Goal: Task Accomplishment & Management: Use online tool/utility

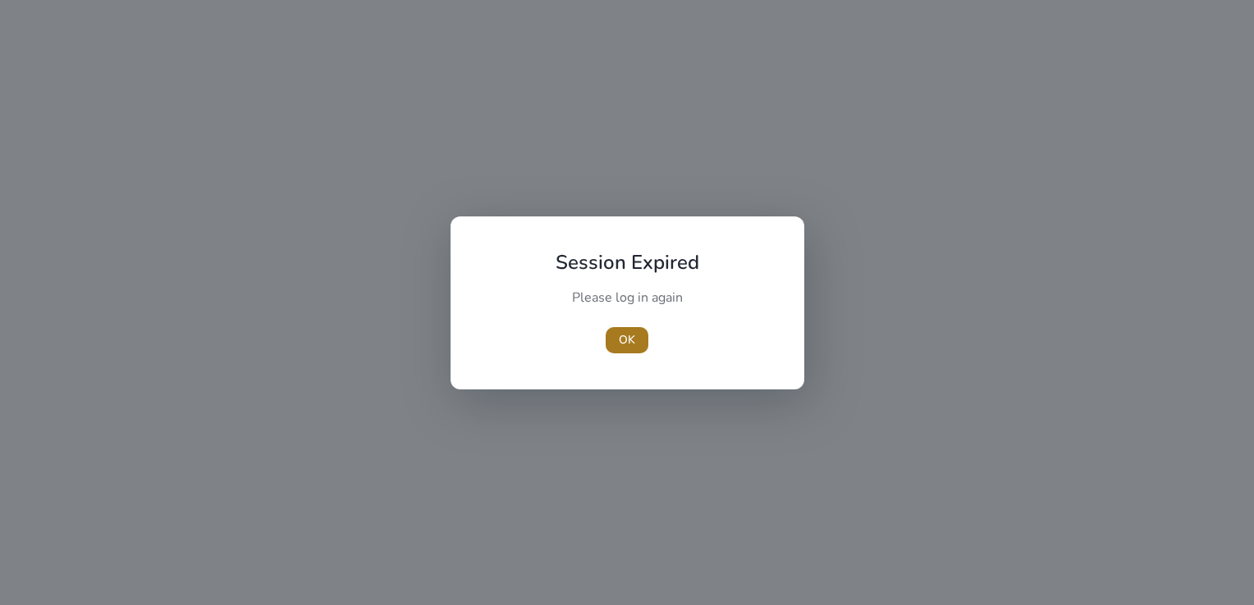
click at [610, 335] on span "button" at bounding box center [626, 340] width 43 height 39
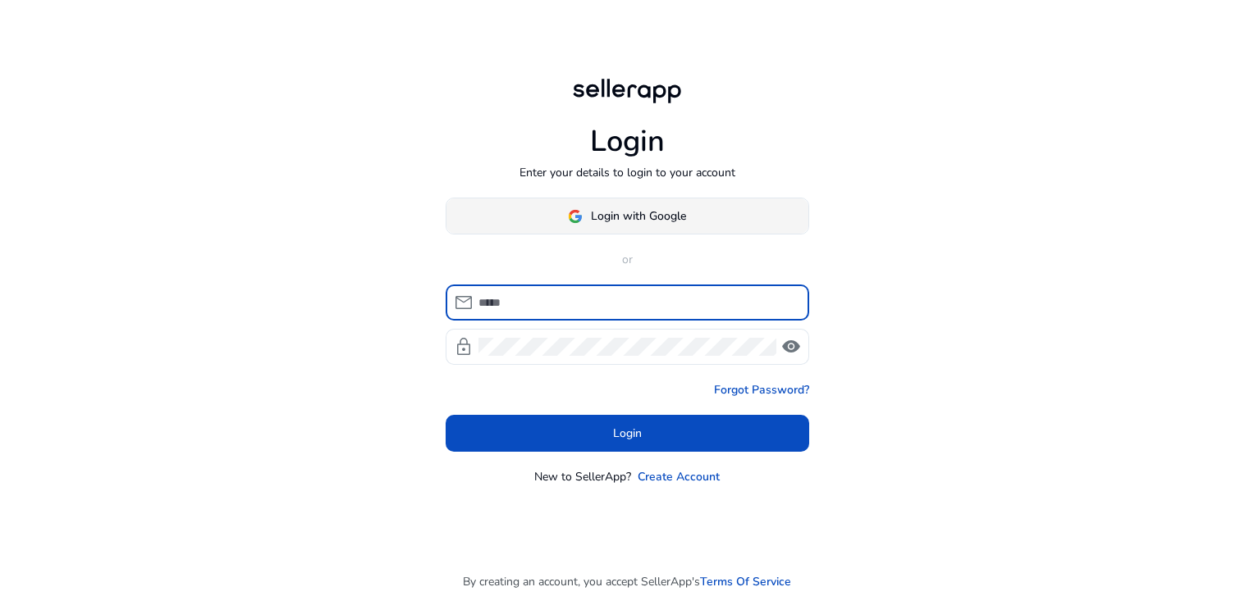
type input "**********"
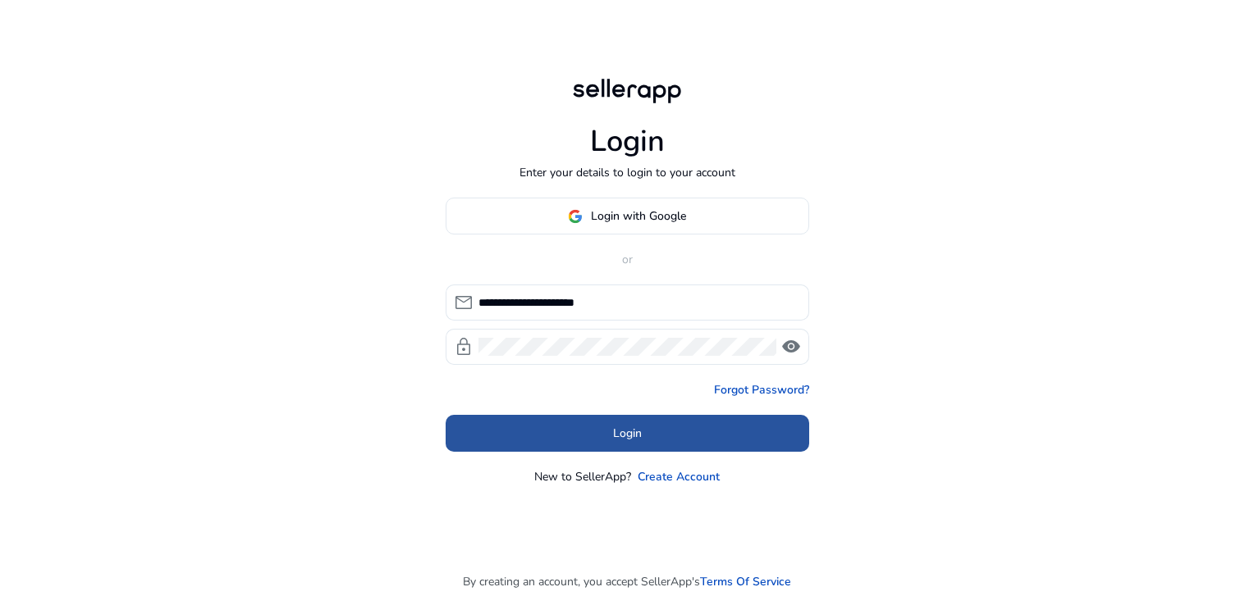
click at [613, 435] on span "Login" at bounding box center [627, 433] width 29 height 17
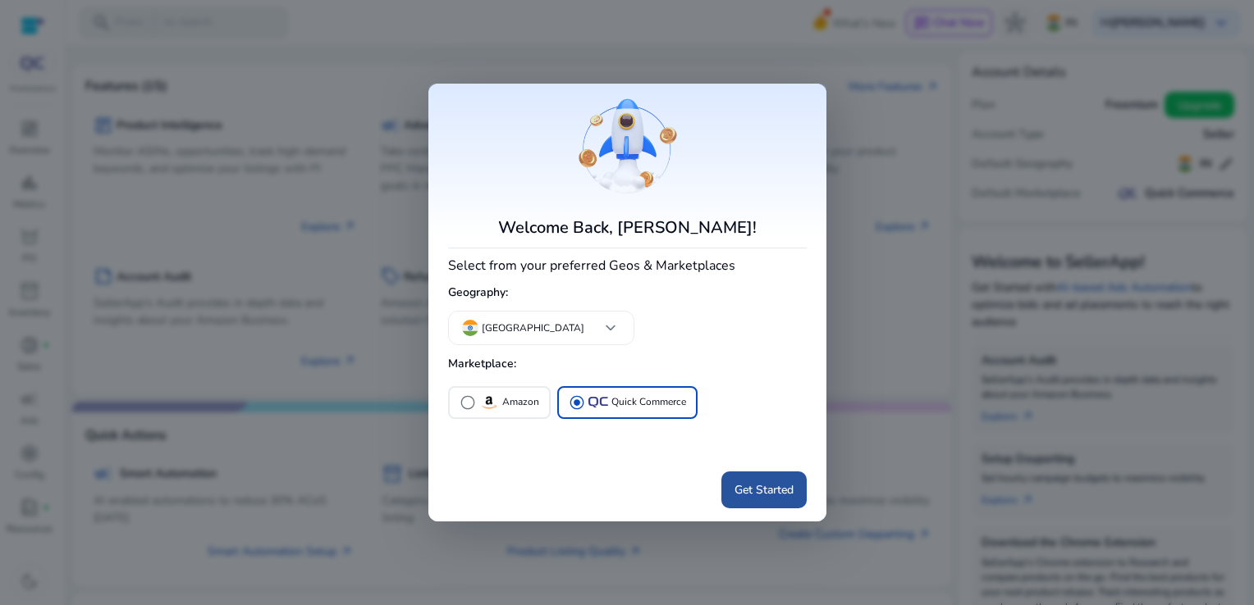
click at [751, 498] on span at bounding box center [763, 489] width 85 height 39
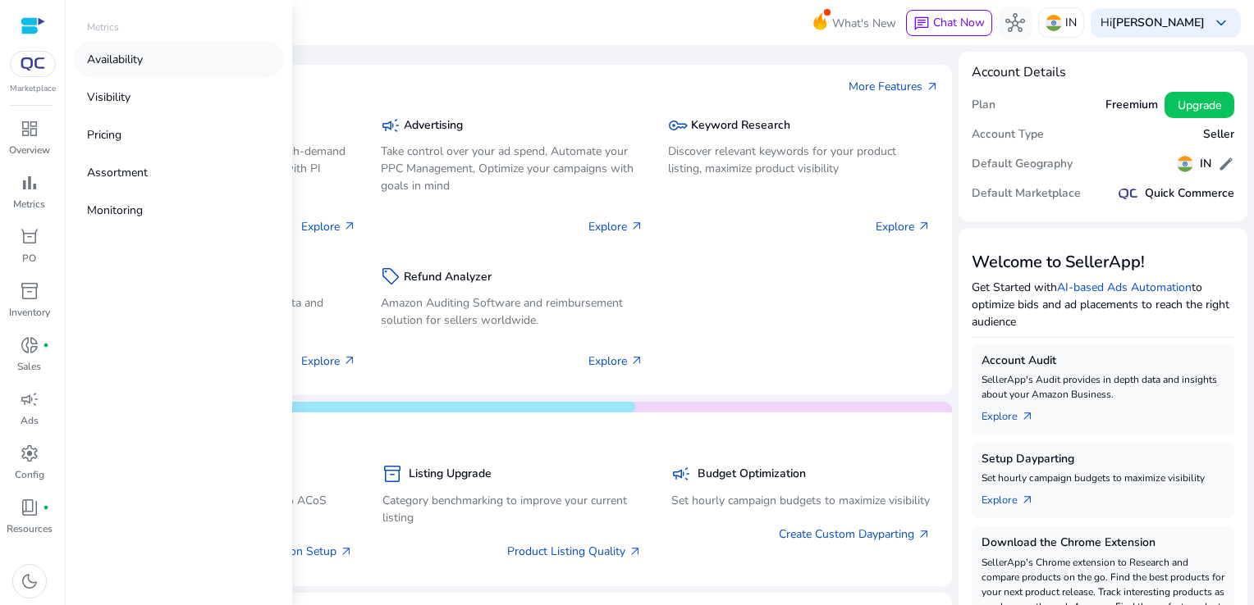
click at [127, 56] on p "Availability" at bounding box center [115, 59] width 56 height 17
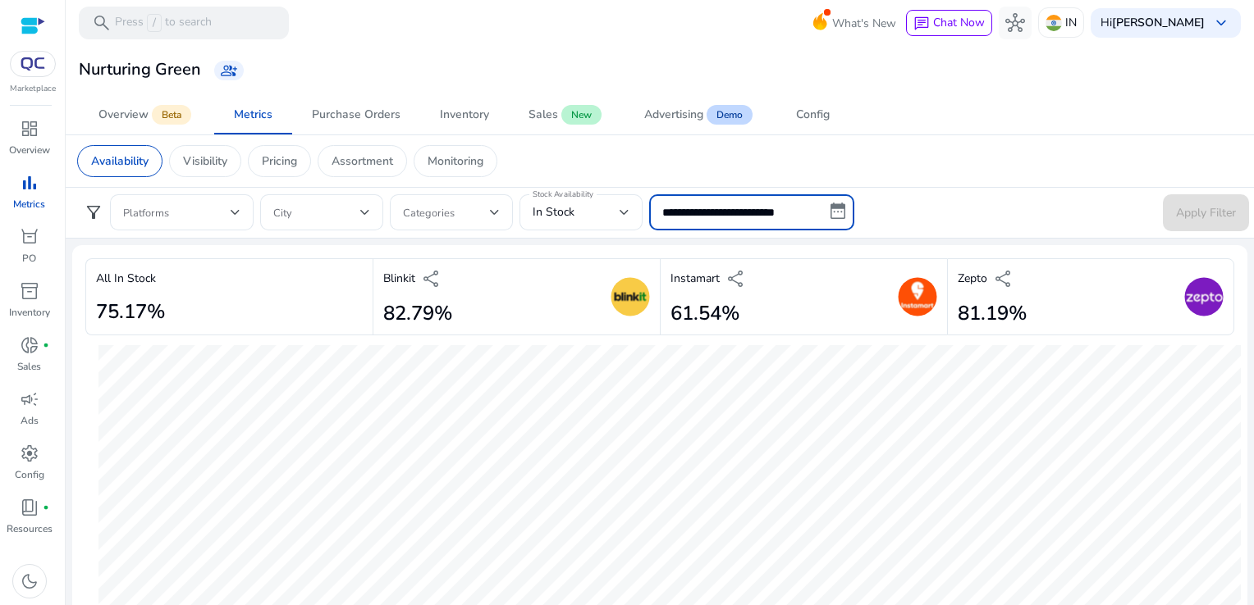
click at [722, 205] on input "**********" at bounding box center [751, 212] width 205 height 36
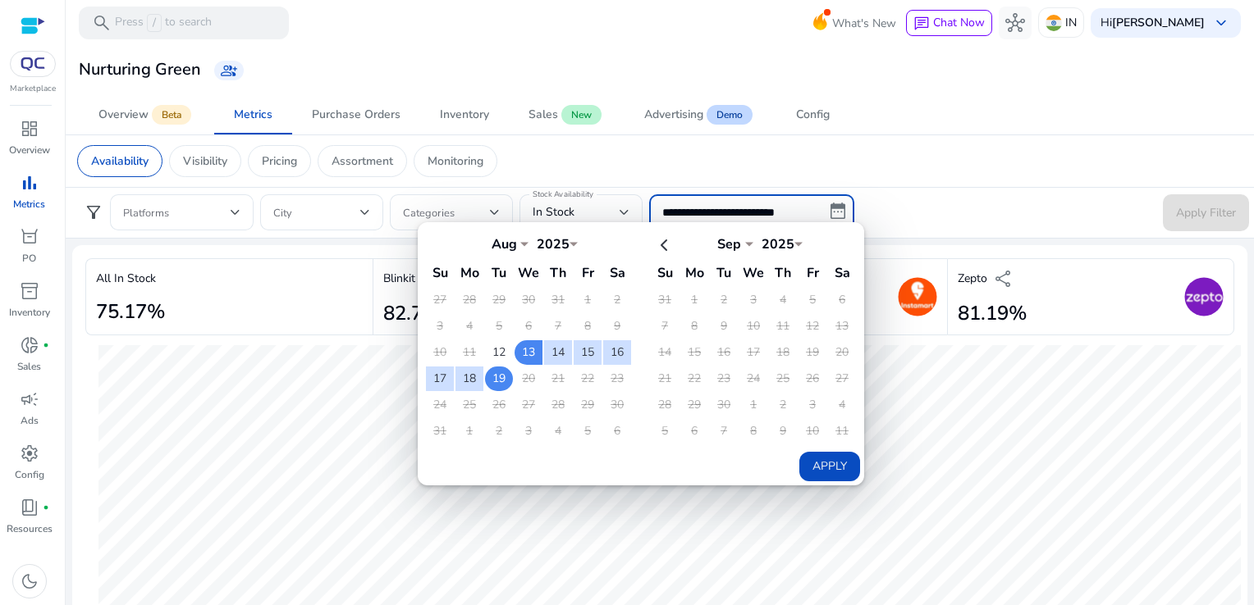
click at [489, 380] on td "19" at bounding box center [499, 379] width 28 height 25
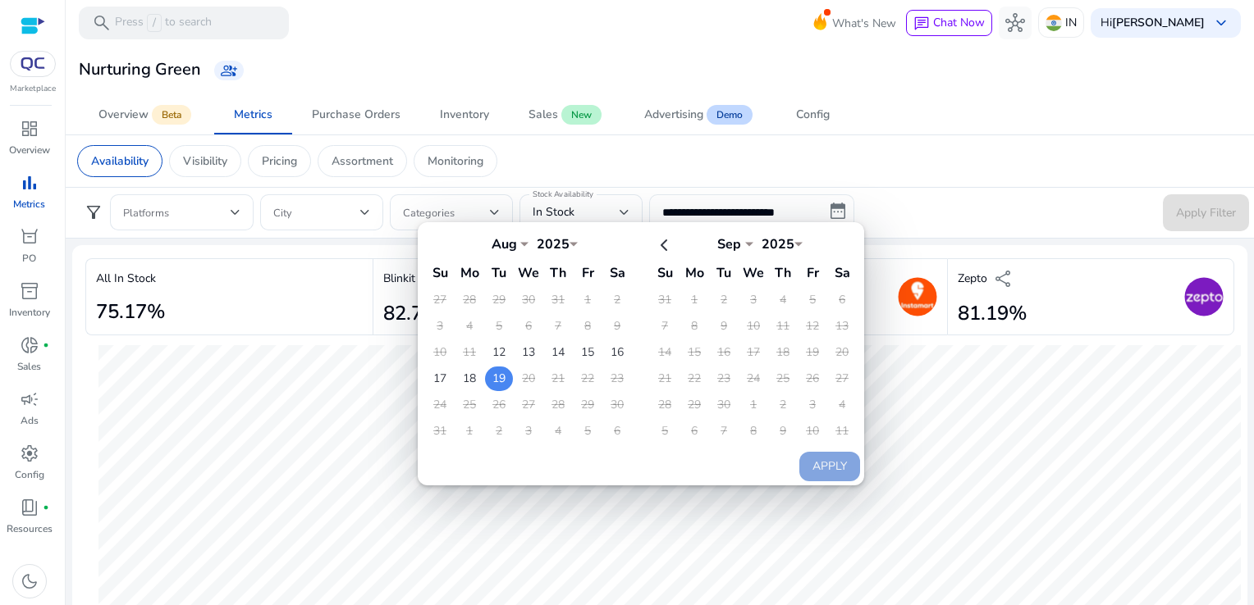
click at [489, 380] on td "19" at bounding box center [499, 379] width 28 height 25
click at [825, 465] on button "Apply" at bounding box center [829, 467] width 61 height 30
type input "**********"
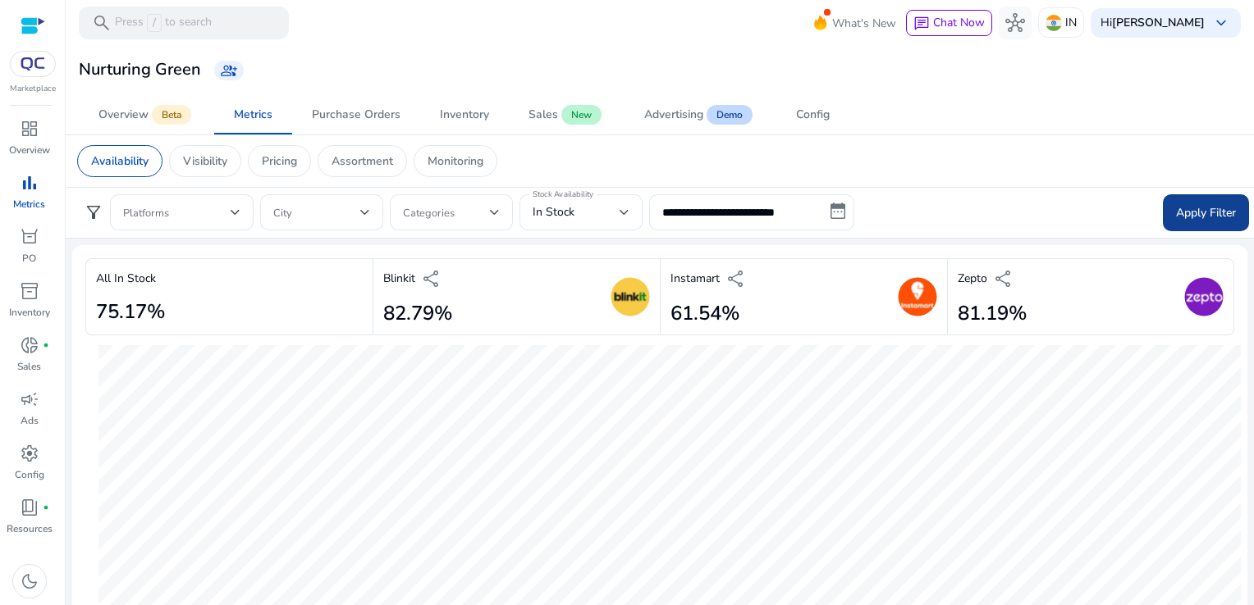
click at [1208, 193] on span at bounding box center [1205, 212] width 86 height 39
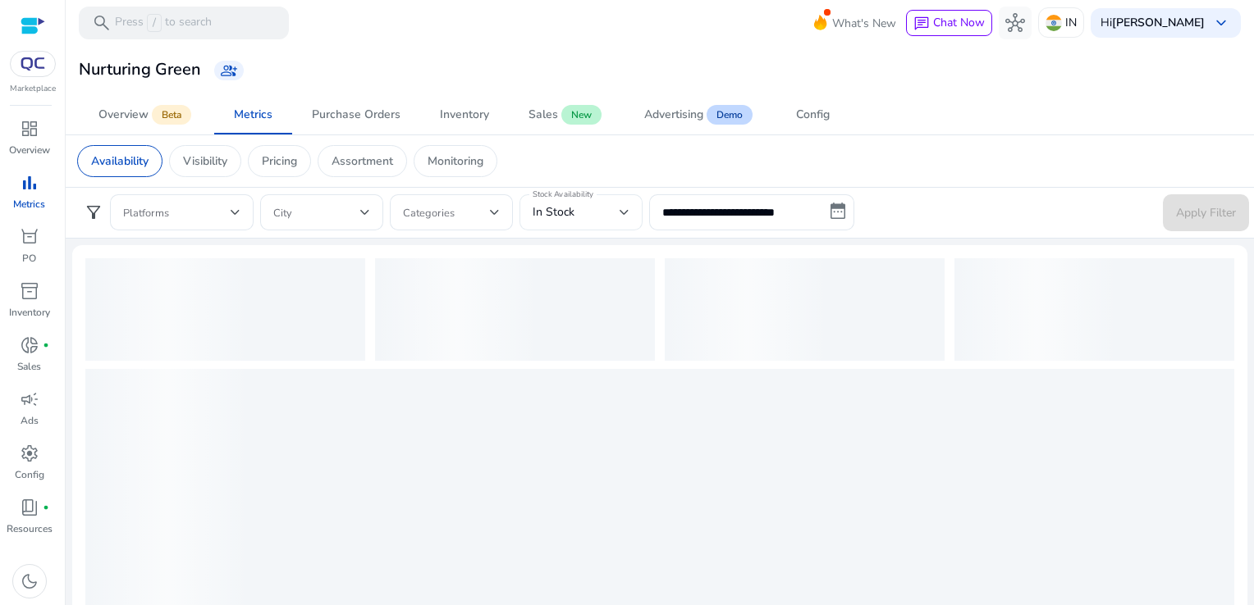
click at [610, 226] on div "In Stock" at bounding box center [580, 212] width 97 height 36
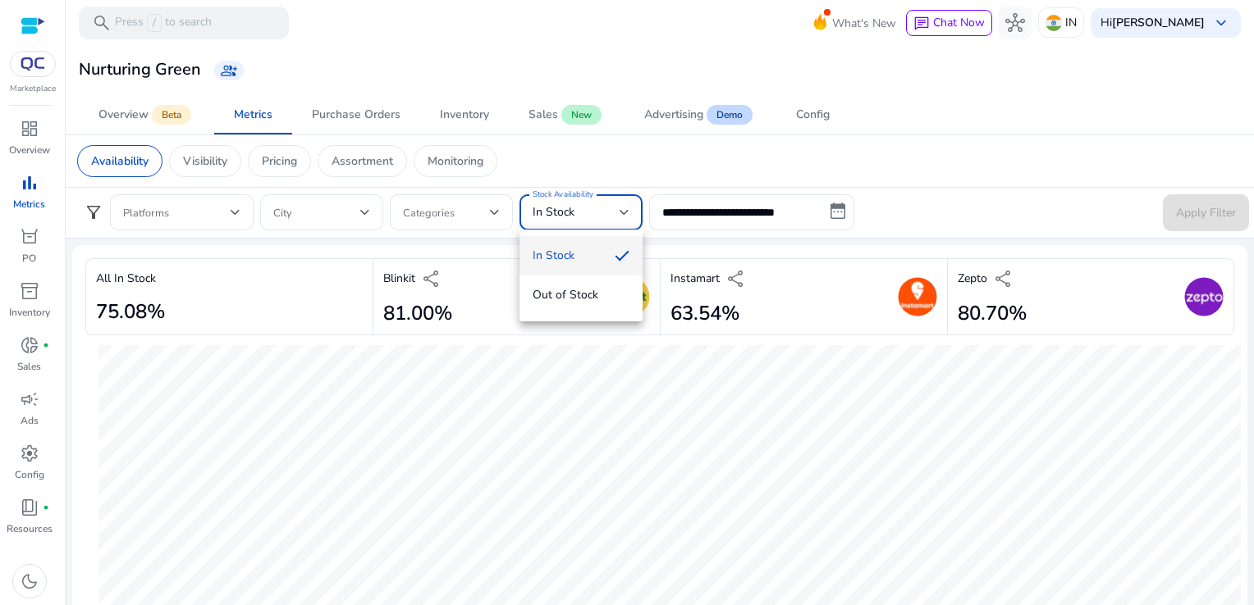
click at [866, 225] on div at bounding box center [627, 302] width 1254 height 605
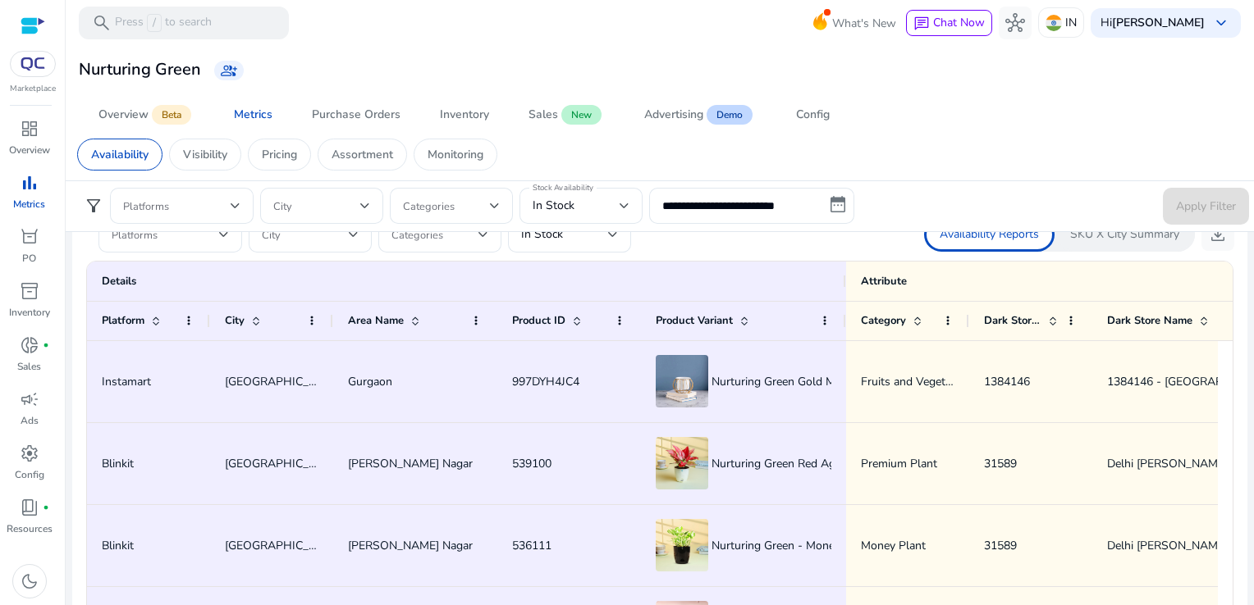
scroll to position [984, 0]
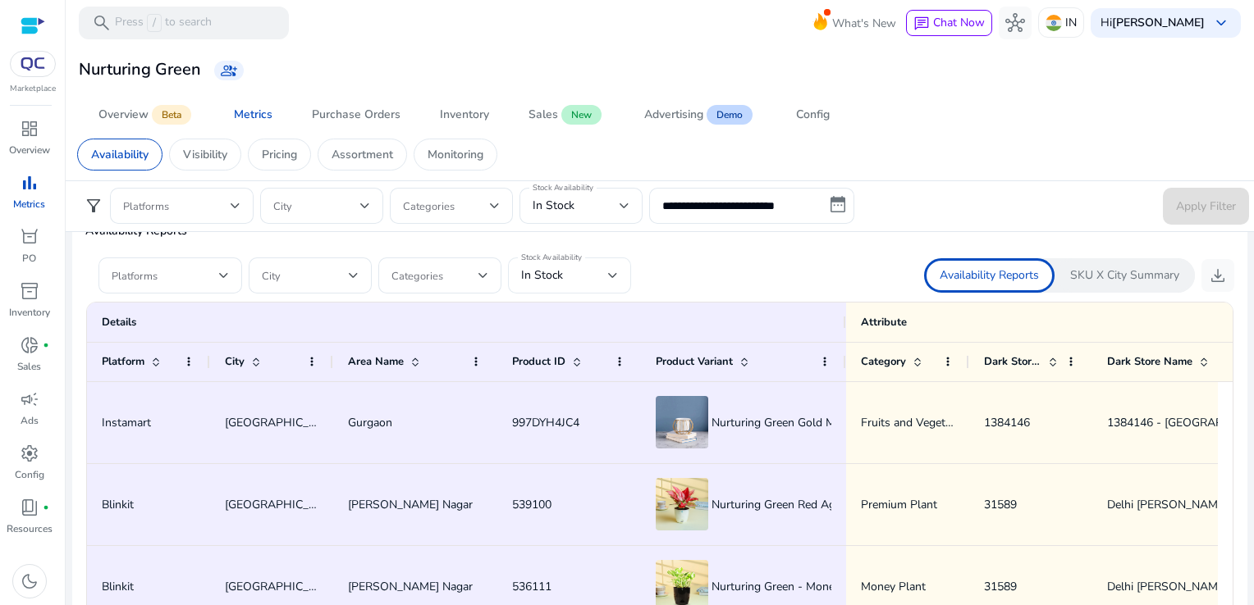
click at [532, 274] on span "In Stock" at bounding box center [542, 275] width 42 height 16
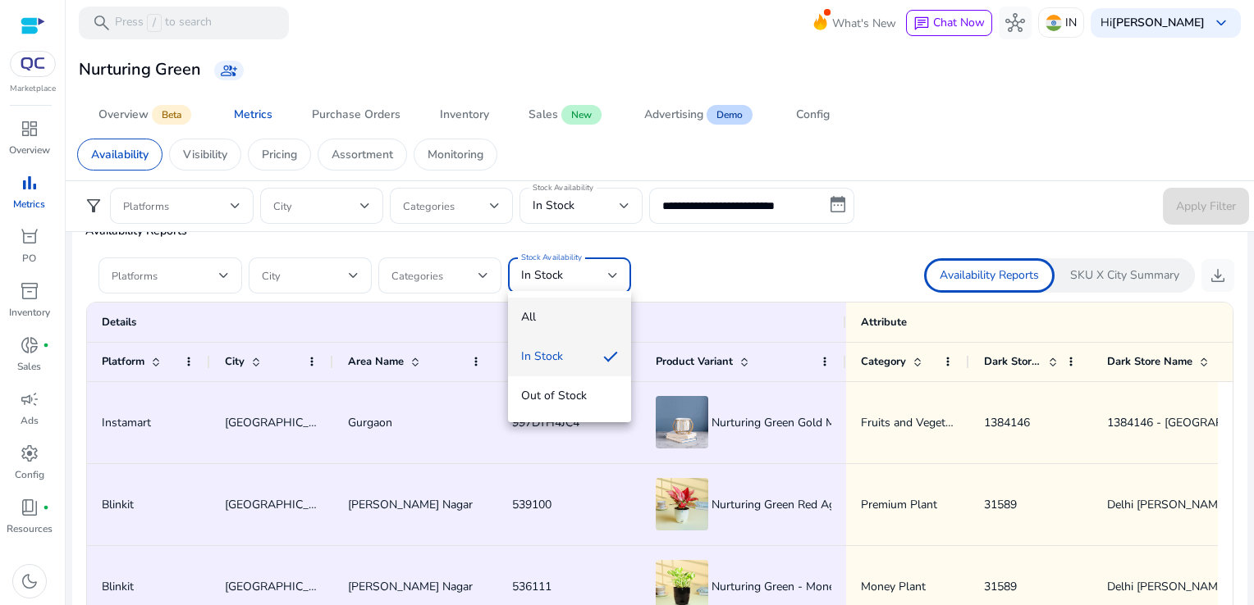
drag, startPoint x: 537, startPoint y: 294, endPoint x: 541, endPoint y: 307, distance: 14.0
click at [541, 307] on div "All In Stock Out of Stock" at bounding box center [569, 356] width 123 height 131
click at [541, 307] on mat-option "All" at bounding box center [569, 317] width 123 height 39
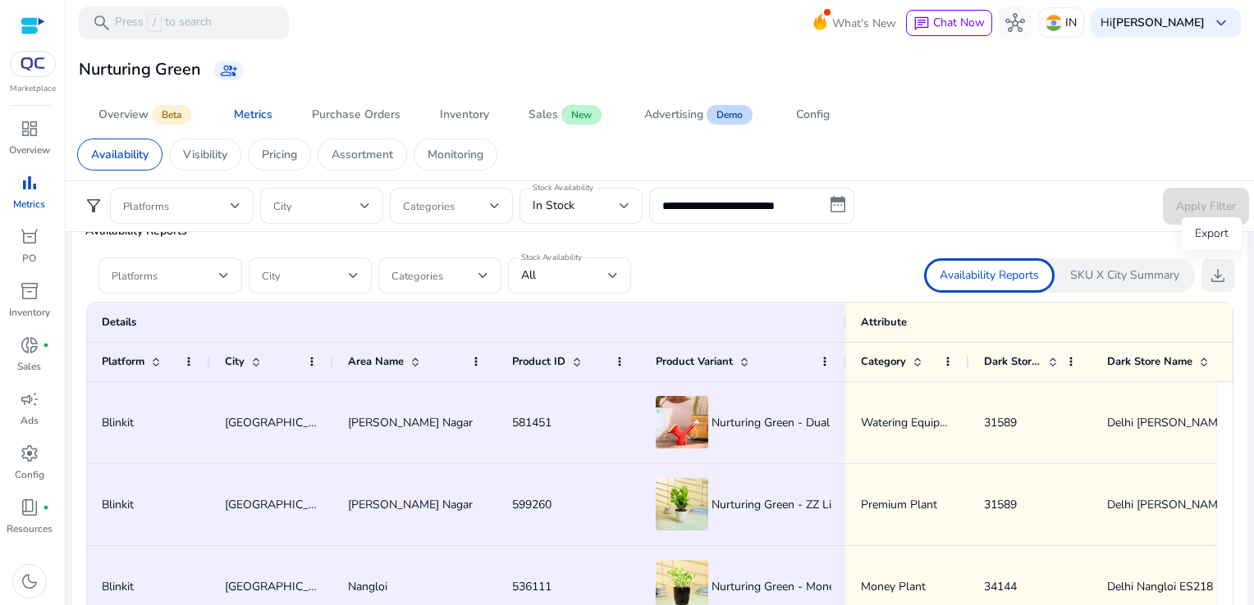
click at [1217, 274] on span "download" at bounding box center [1218, 276] width 20 height 20
